Goal: Task Accomplishment & Management: Manage account settings

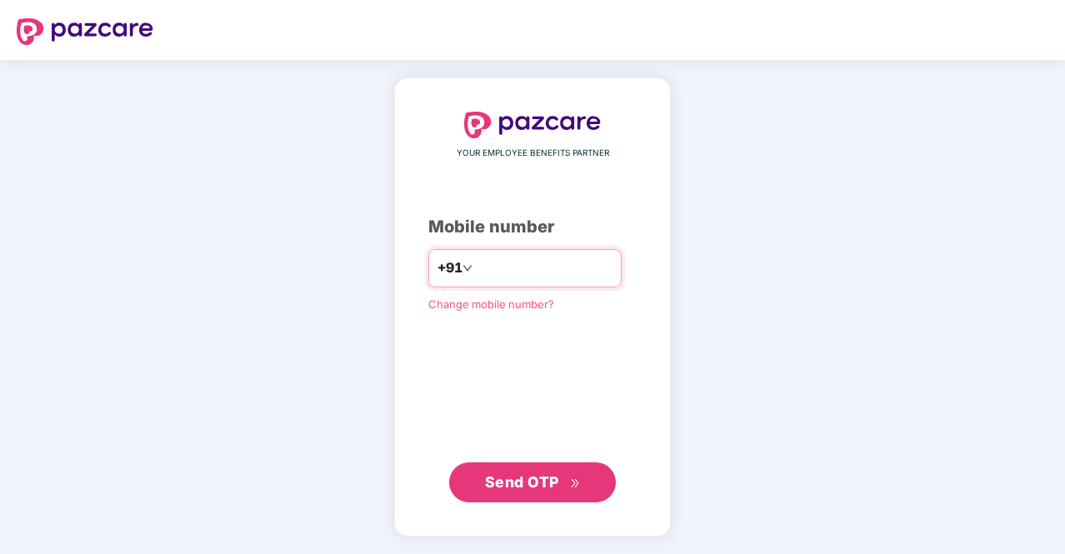
type input "**********"
click at [520, 478] on span "Send OTP" at bounding box center [522, 481] width 74 height 17
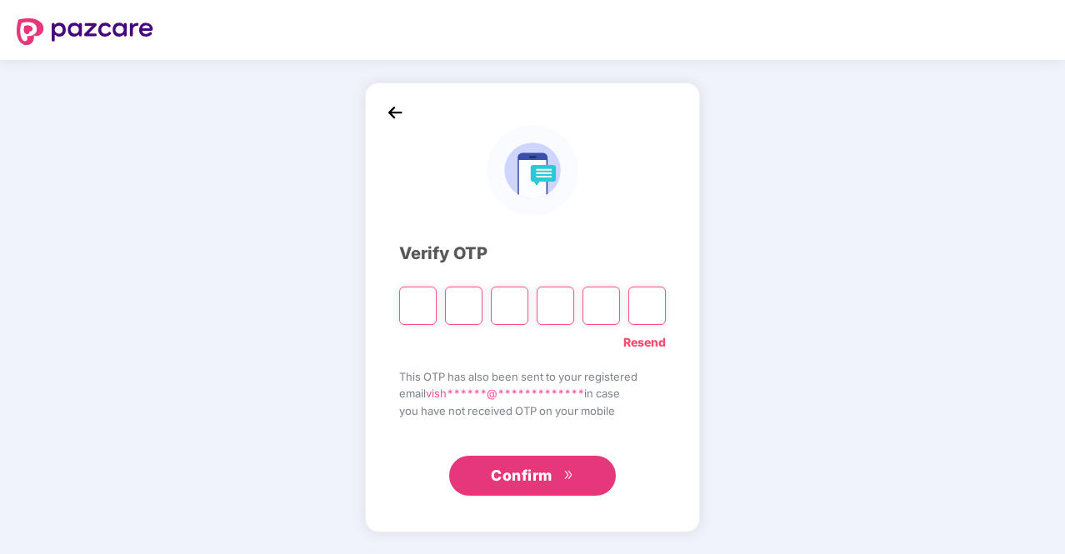
type input "*"
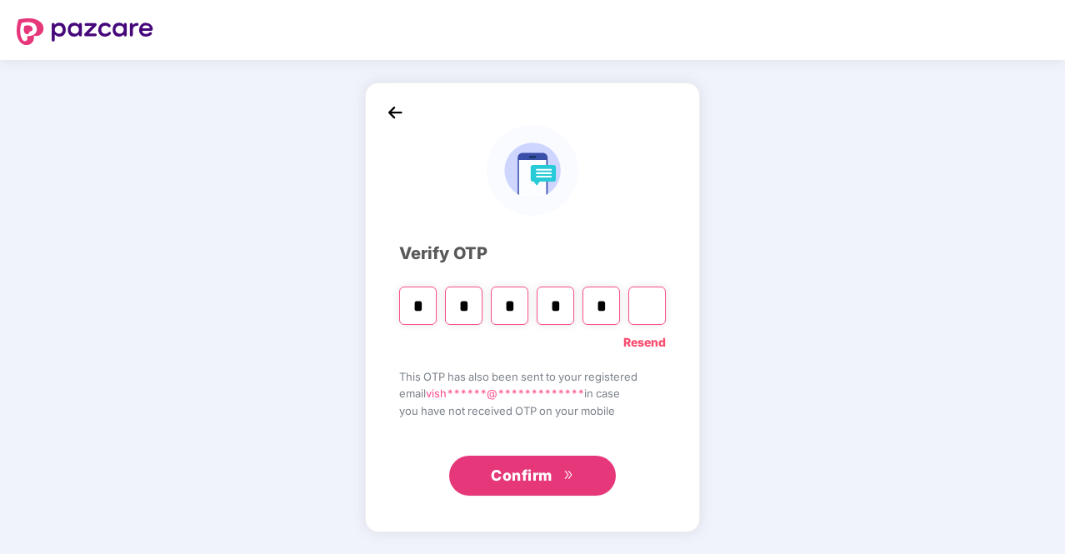
type input "*"
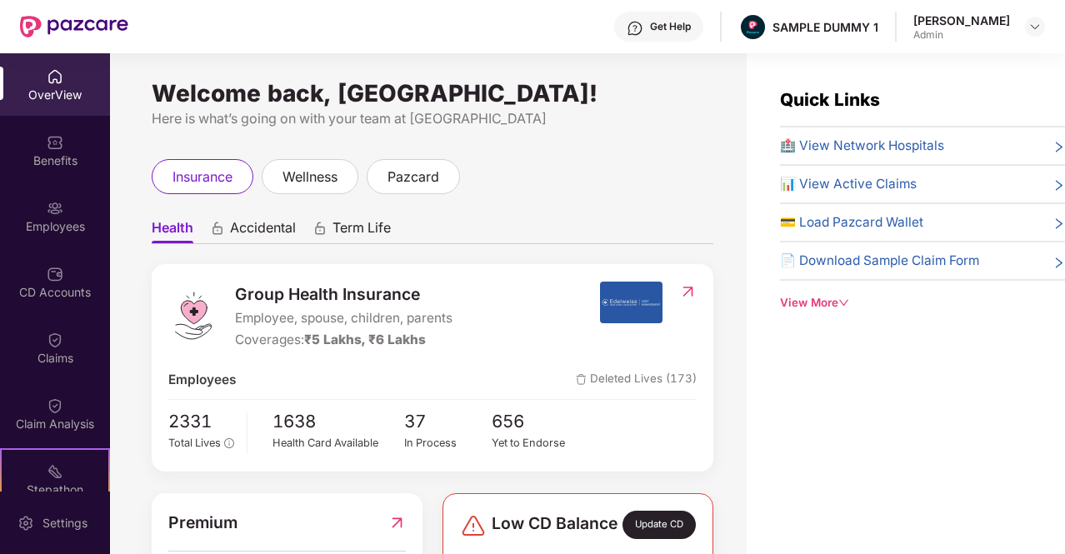
click at [665, 127] on div "Here is what’s going on with your team at [GEOGRAPHIC_DATA]" at bounding box center [433, 118] width 562 height 21
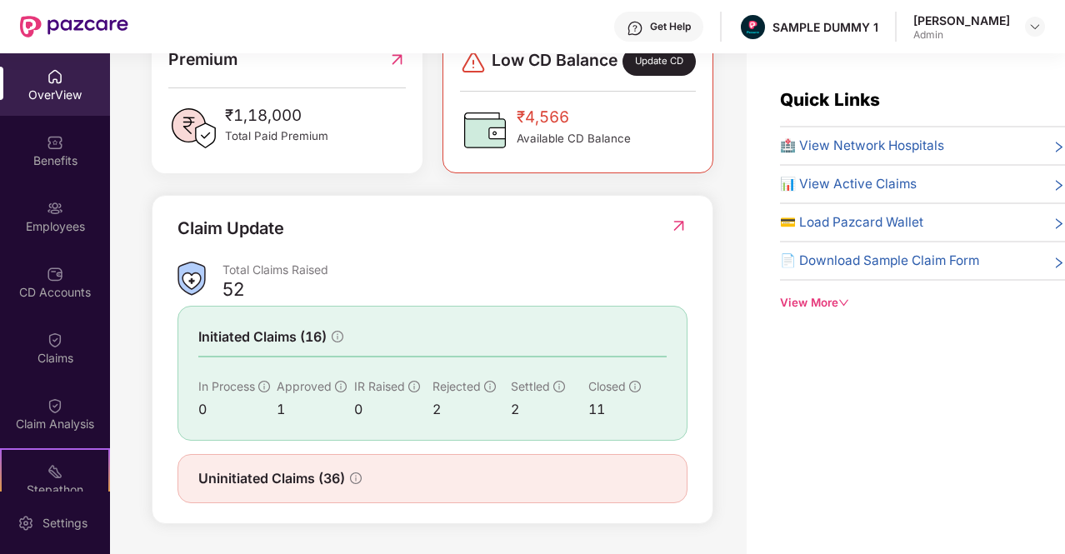
click at [61, 224] on div "Employees" at bounding box center [55, 226] width 110 height 17
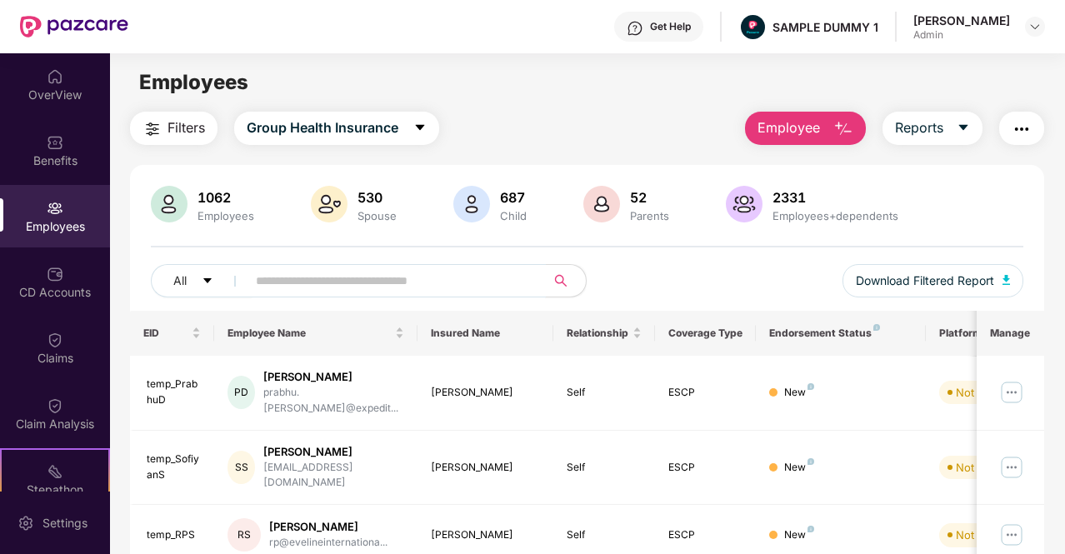
click at [415, 287] on input "text" at bounding box center [389, 280] width 267 height 25
click at [582, 127] on div "Filters Group Health Insurance Employee Reports" at bounding box center [587, 128] width 914 height 33
click at [796, 127] on span "Employee" at bounding box center [788, 127] width 62 height 21
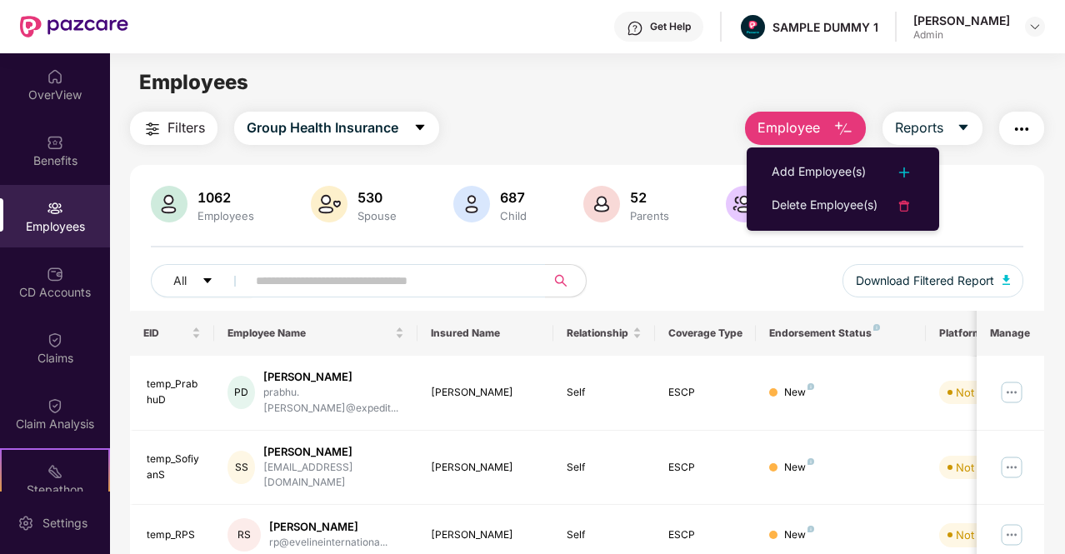
click at [661, 102] on main "Employees Filters Group Health Insurance Employee Reports 1062 Employees 530 Sp…" at bounding box center [587, 330] width 954 height 554
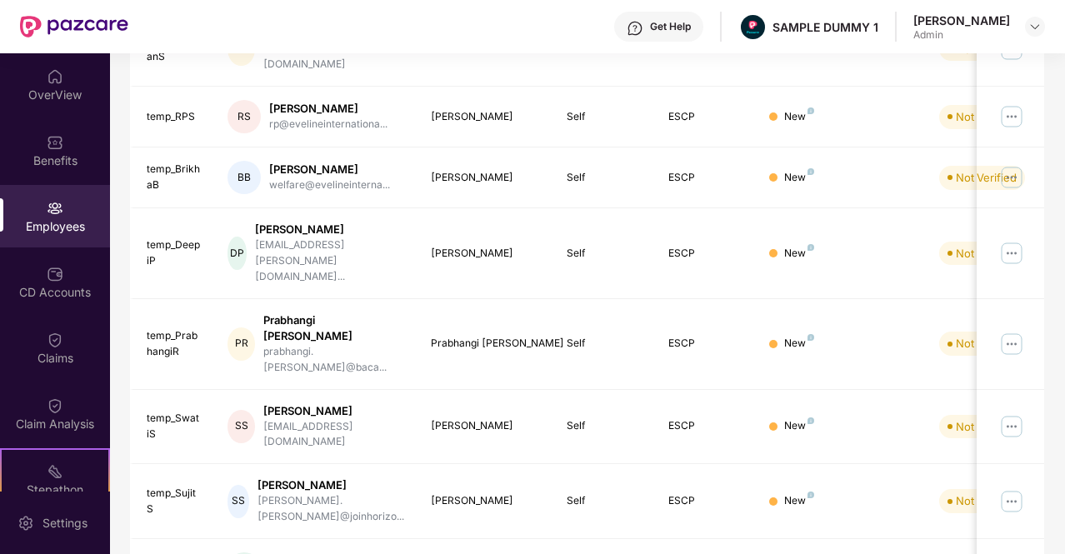
scroll to position [466, 0]
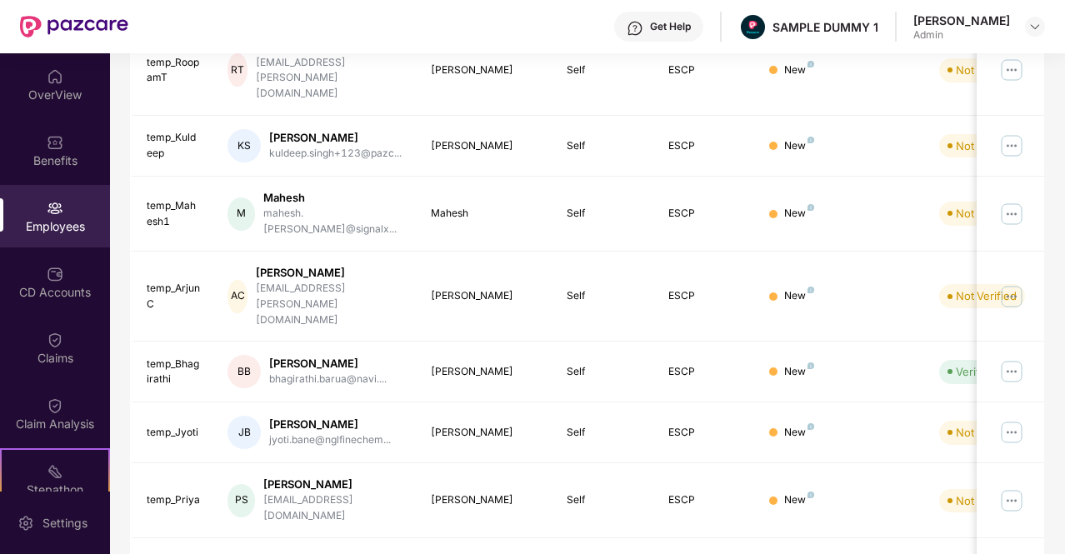
click at [392, 252] on td "AC [PERSON_NAME] [PERSON_NAME][EMAIL_ADDRESS][DOMAIN_NAME]" at bounding box center [315, 297] width 203 height 91
click at [376, 281] on div "[EMAIL_ADDRESS][PERSON_NAME][DOMAIN_NAME]" at bounding box center [330, 304] width 148 height 47
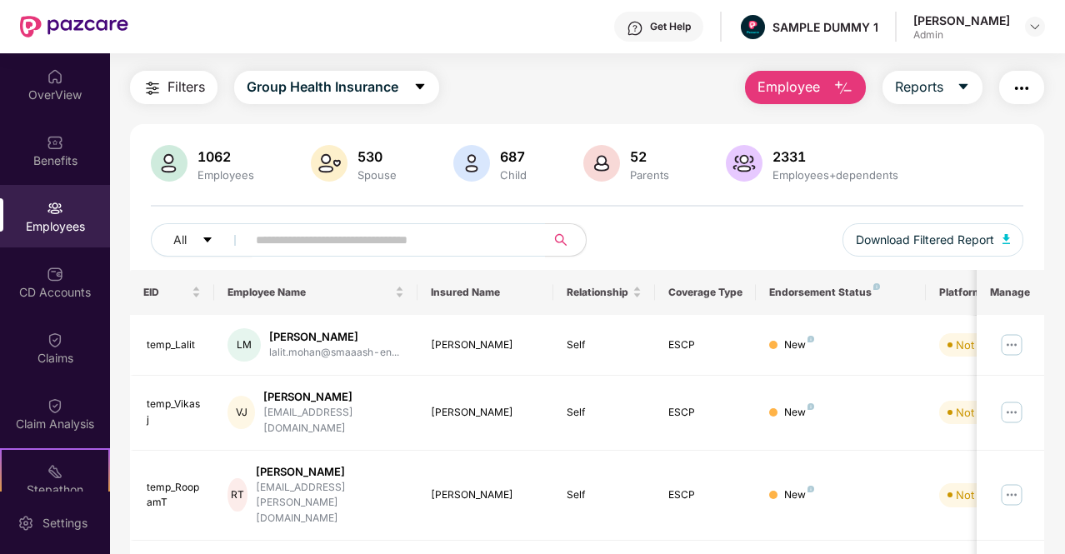
scroll to position [0, 0]
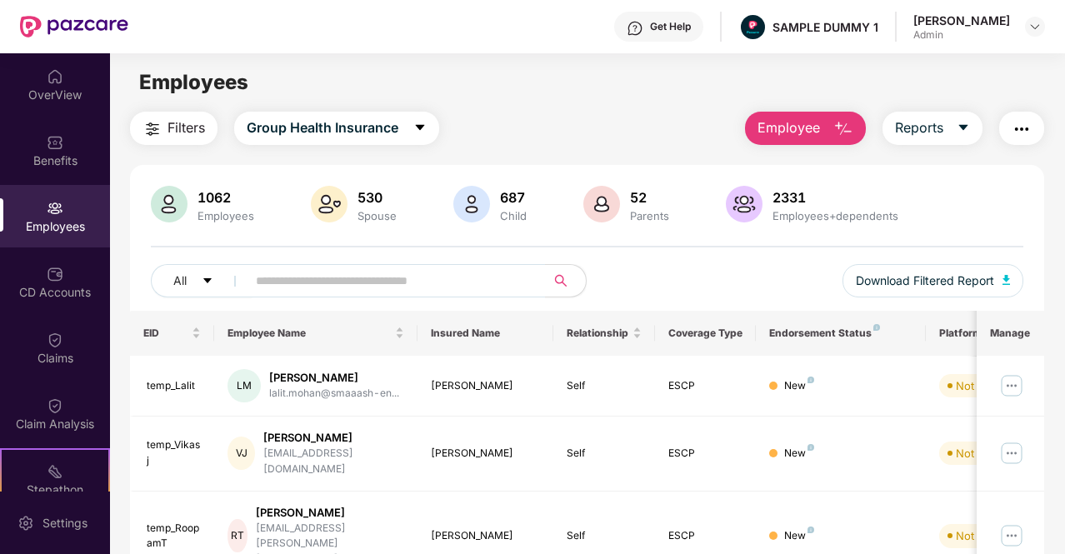
click at [66, 92] on div "OverView" at bounding box center [55, 95] width 110 height 17
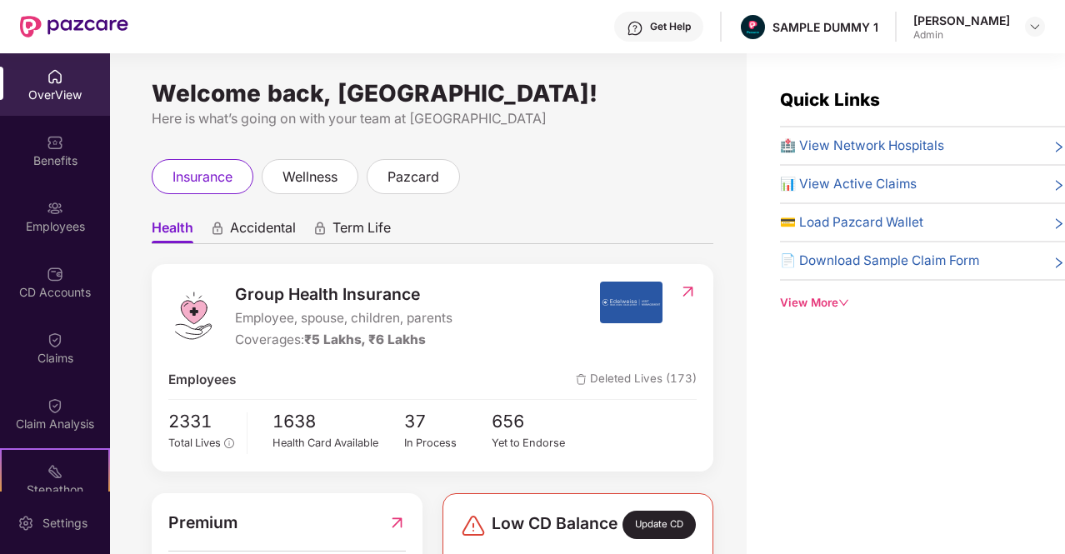
click at [1021, 28] on div "[PERSON_NAME] Admin" at bounding box center [979, 26] width 132 height 29
click at [1030, 25] on img at bounding box center [1034, 26] width 13 height 13
click at [888, 94] on div "Logout" at bounding box center [956, 98] width 217 height 32
